Goal: Task Accomplishment & Management: Complete application form

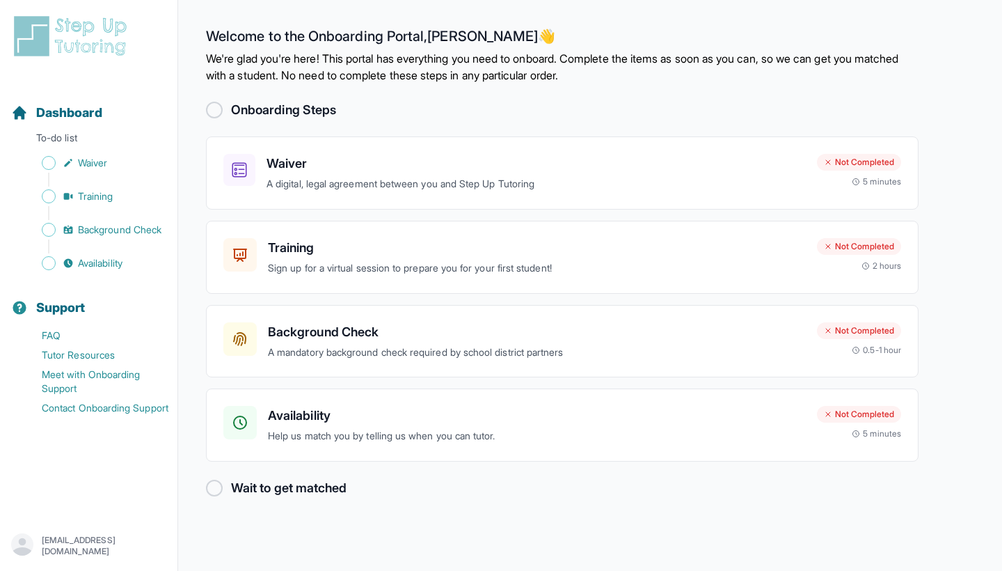
click at [221, 107] on div at bounding box center [214, 110] width 17 height 17
click at [216, 107] on div at bounding box center [214, 110] width 17 height 17
click at [339, 152] on div "Waiver A digital, legal agreement between you and Step Up Tutoring Not Complete…" at bounding box center [562, 172] width 712 height 73
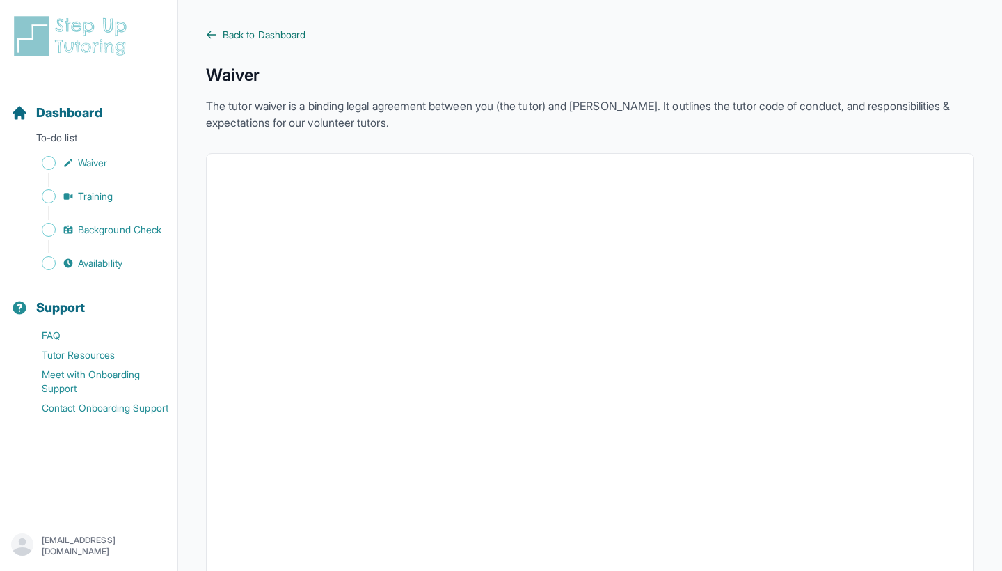
click at [225, 34] on span "Back to Dashboard" at bounding box center [264, 35] width 83 height 14
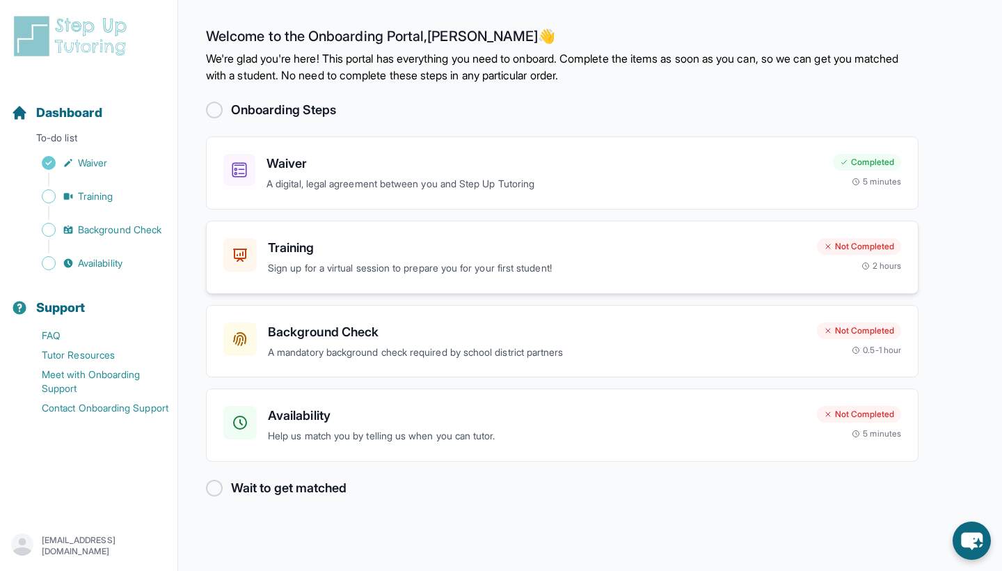
click at [804, 254] on div "Training Sign up for a virtual session to prepare you for your first student! N…" at bounding box center [562, 257] width 678 height 38
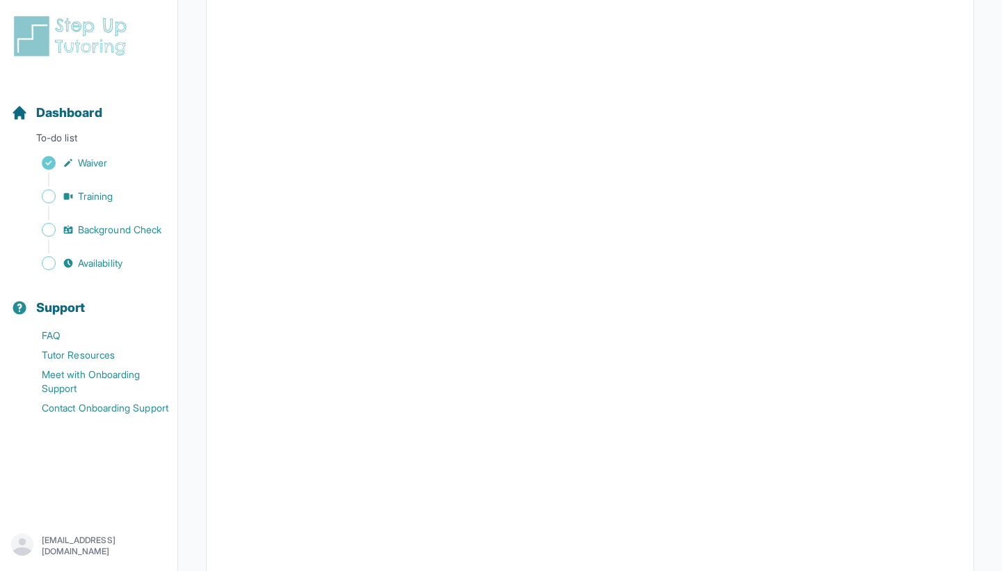
scroll to position [294, 0]
click at [45, 113] on span "Dashboard" at bounding box center [69, 112] width 66 height 19
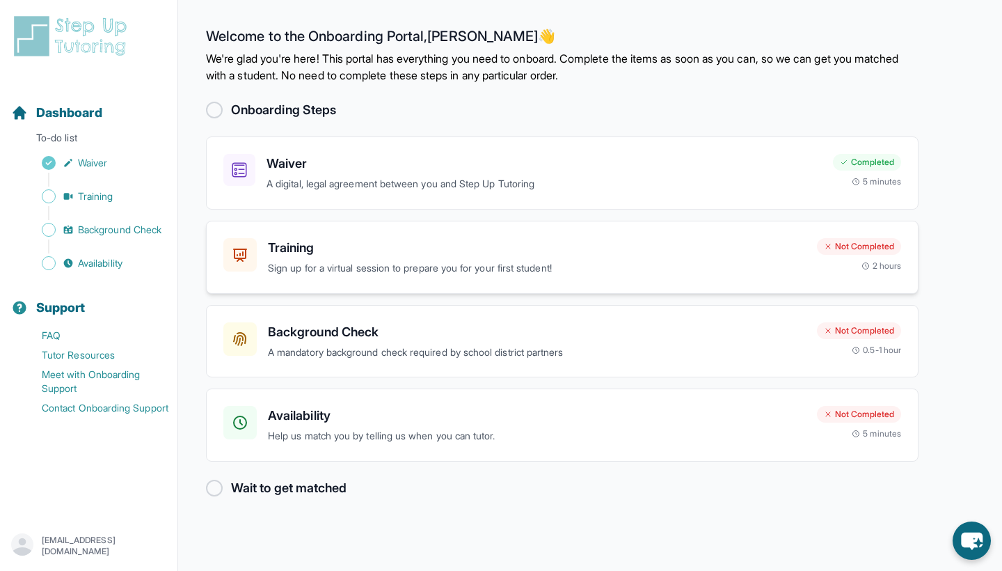
click at [322, 244] on h3 "Training" at bounding box center [537, 247] width 538 height 19
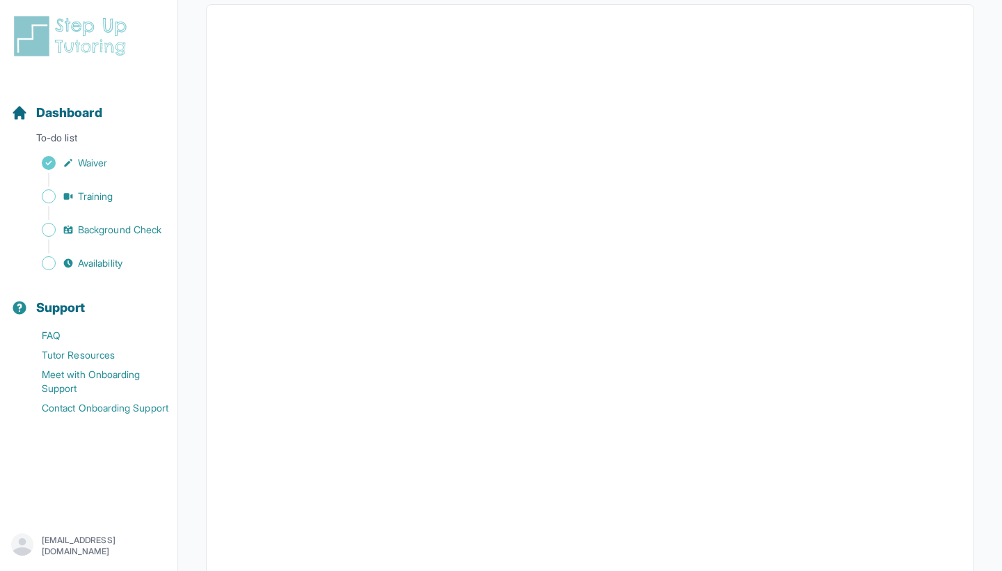
scroll to position [257, 0]
click at [49, 120] on span "Dashboard" at bounding box center [69, 112] width 66 height 19
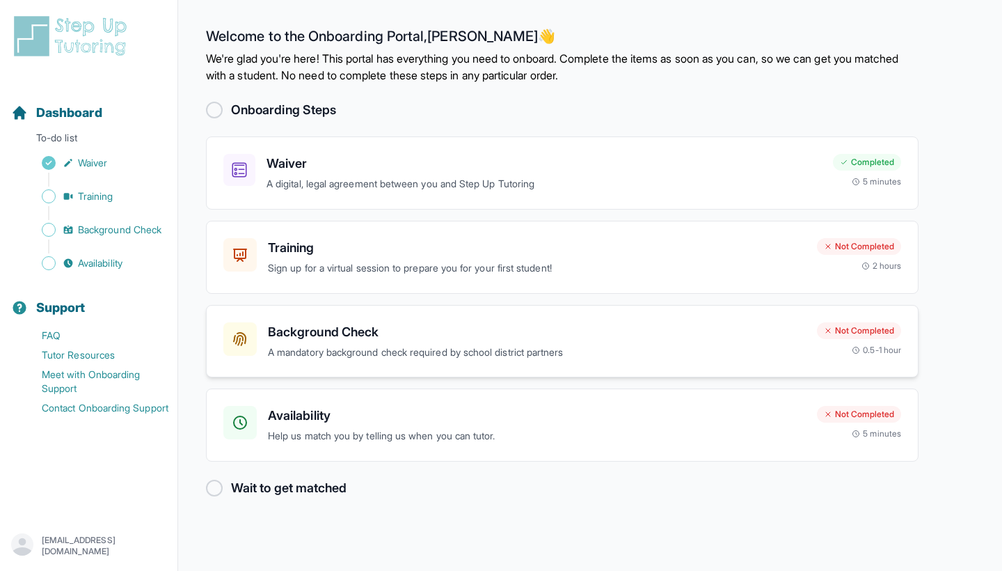
click at [303, 333] on h3 "Background Check" at bounding box center [537, 331] width 538 height 19
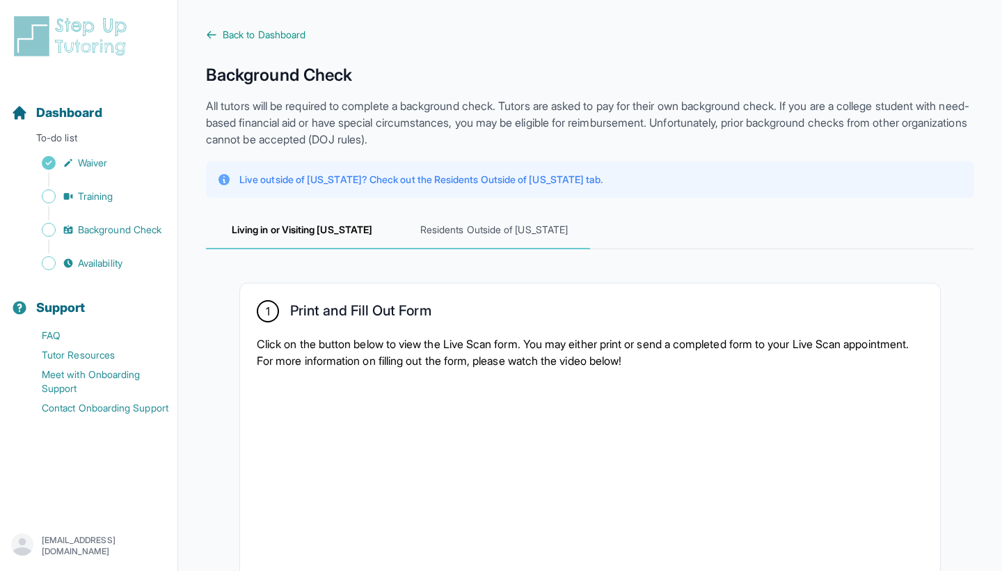
click at [482, 228] on span "Residents Outside of California" at bounding box center [494, 231] width 192 height 38
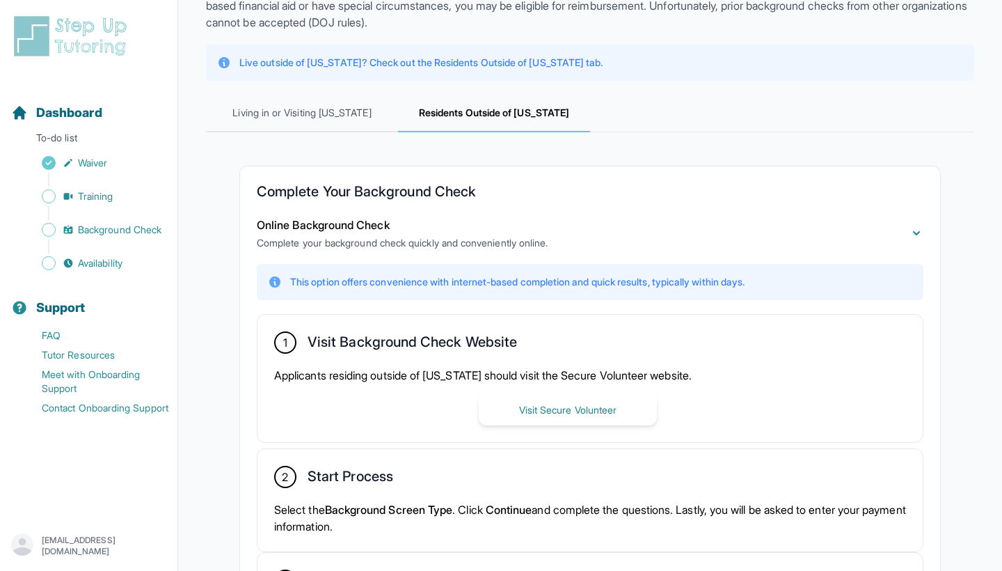
scroll to position [49, 0]
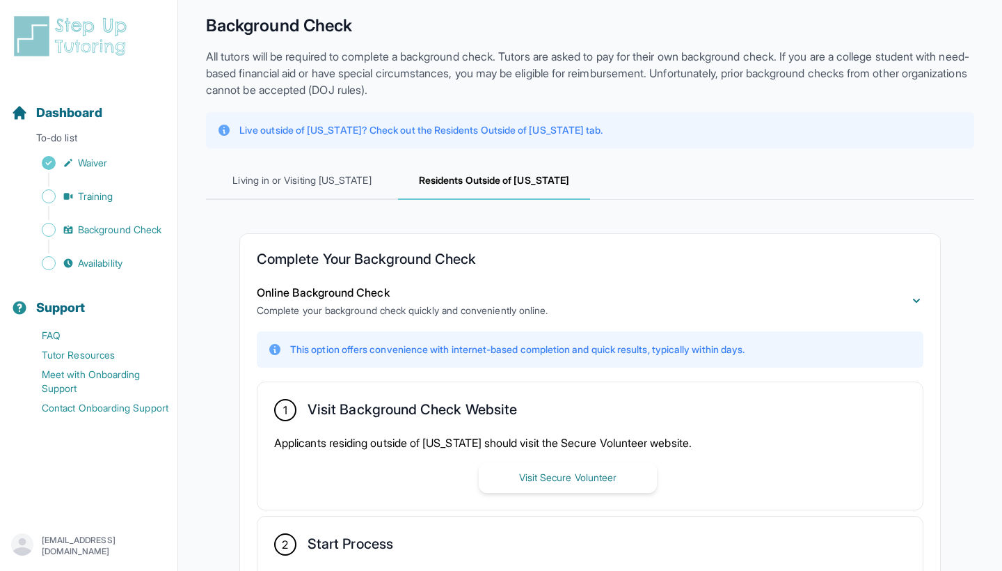
click at [519, 94] on p "All tutors will be required to complete a background check. Tutors are asked to…" at bounding box center [590, 73] width 768 height 50
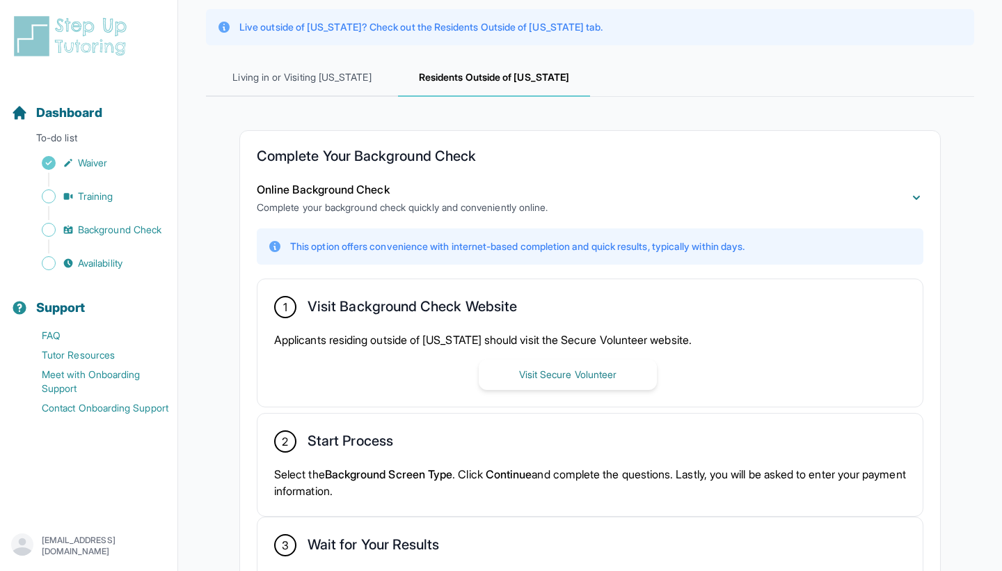
scroll to position [102, 0]
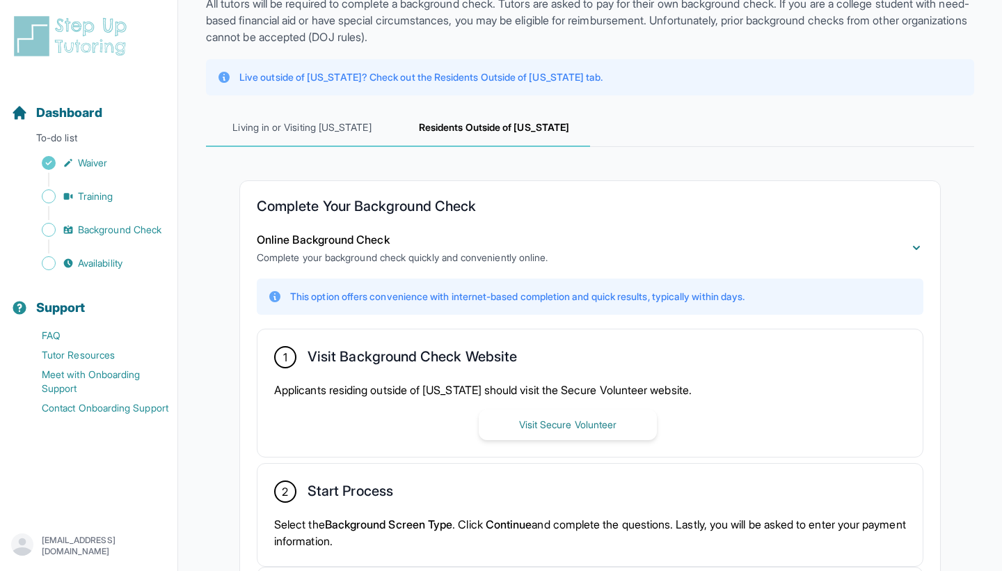
click at [326, 137] on span "Living in or Visiting California" at bounding box center [302, 128] width 192 height 38
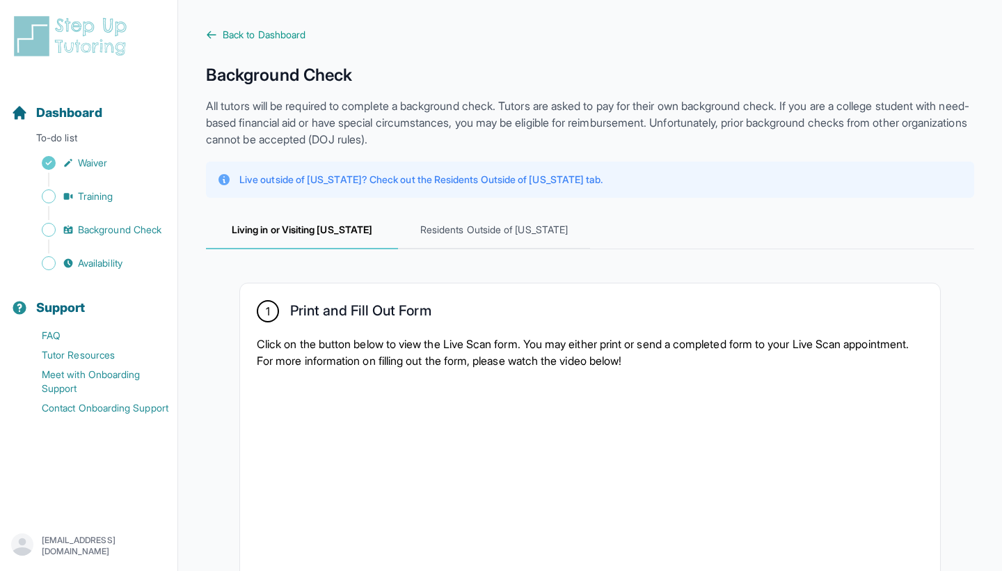
scroll to position [0, 0]
click at [481, 232] on span "Residents Outside of California" at bounding box center [494, 231] width 192 height 38
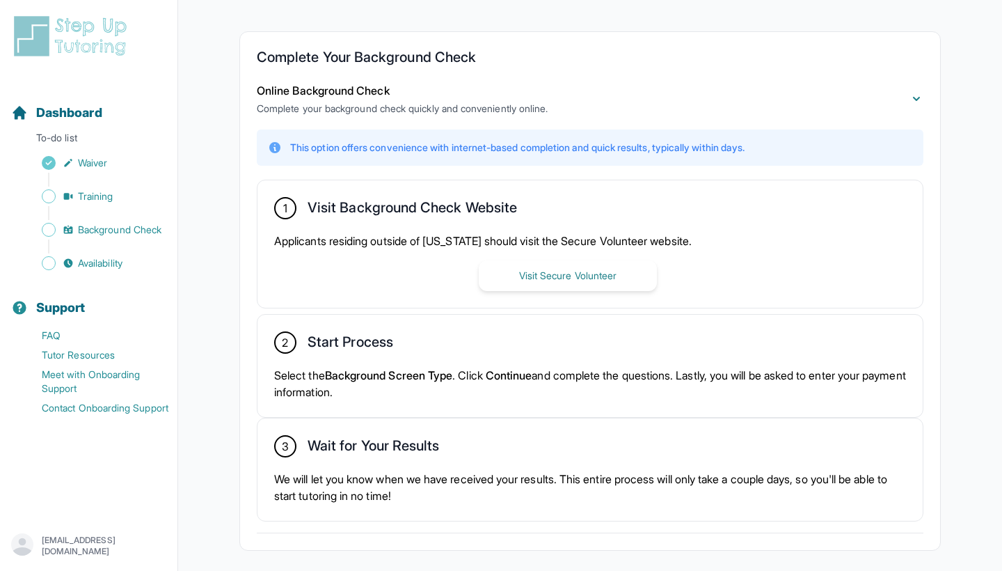
scroll to position [251, 0]
click at [537, 284] on button "Visit Secure Volunteer" at bounding box center [568, 275] width 178 height 31
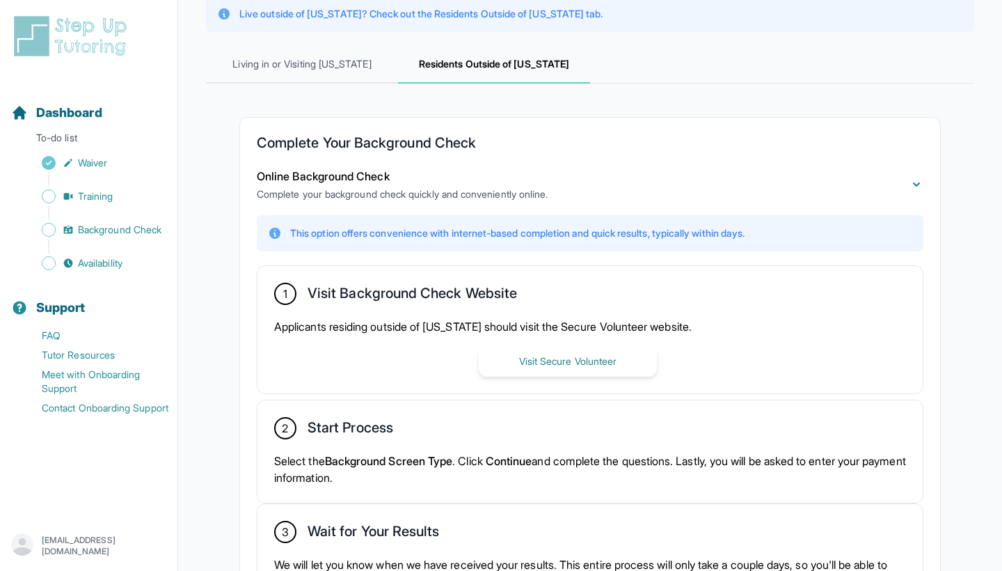
scroll to position [165, 0]
click at [65, 114] on span "Dashboard" at bounding box center [69, 112] width 66 height 19
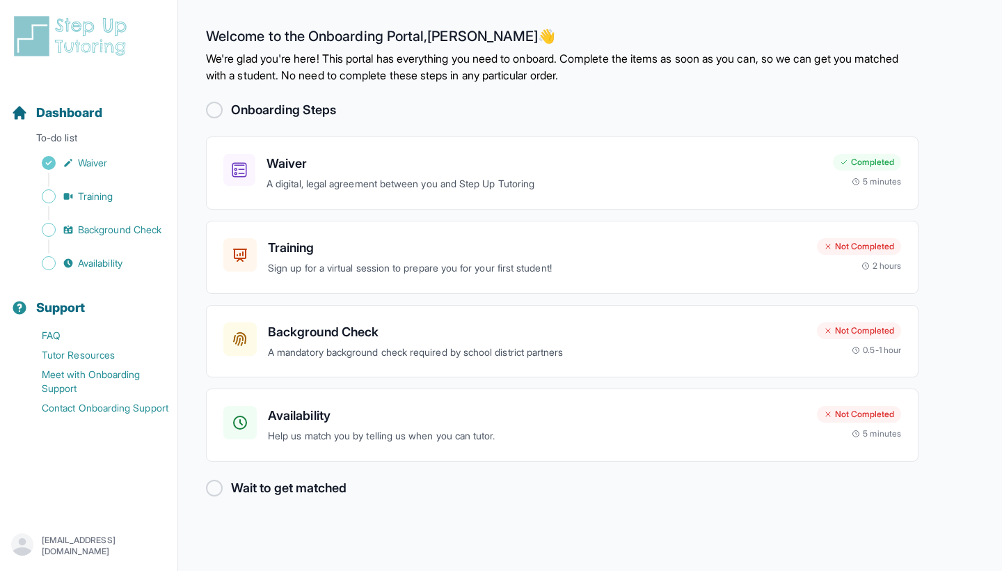
click at [940, 126] on main "Welcome to the Onboarding Portal, Brandon 👋 We're glad you're here! This portal…" at bounding box center [590, 285] width 824 height 571
click at [342, 404] on div "Availability Help us match you by telling us when you can tutor. Not Completed …" at bounding box center [562, 424] width 712 height 73
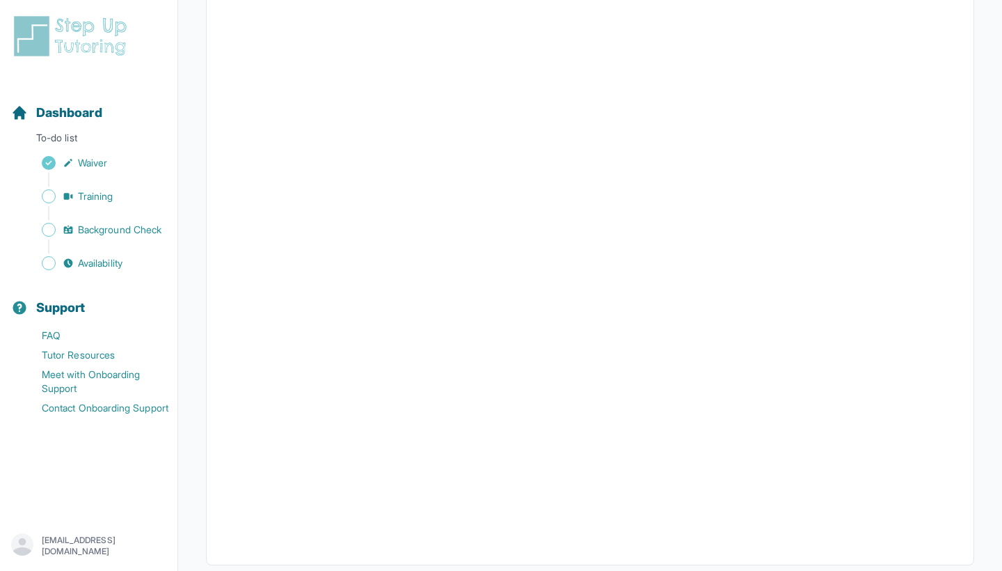
scroll to position [195, 0]
click at [83, 110] on span "Dashboard" at bounding box center [69, 112] width 66 height 19
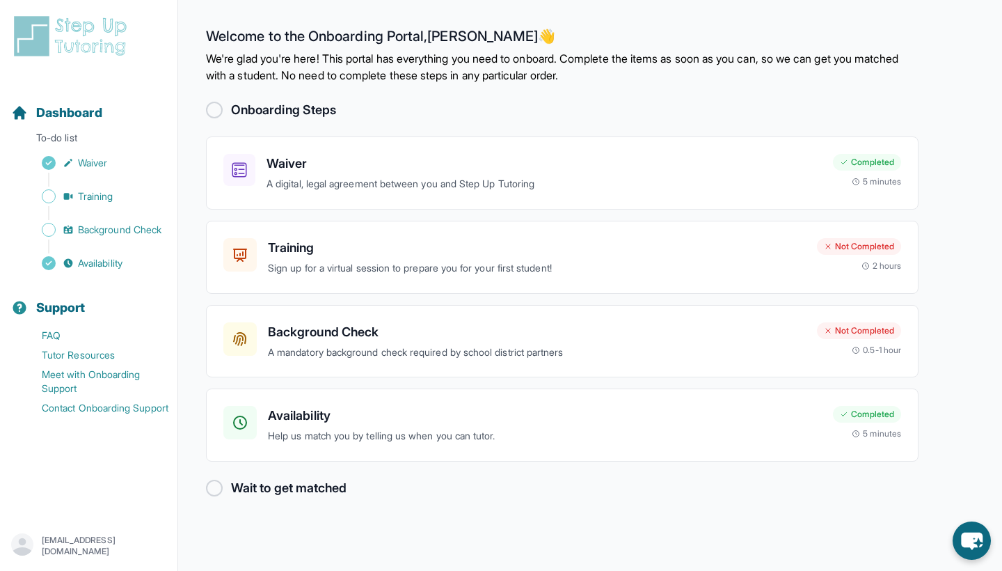
click at [210, 484] on div at bounding box center [214, 487] width 17 height 17
